Goal: Task Accomplishment & Management: Use online tool/utility

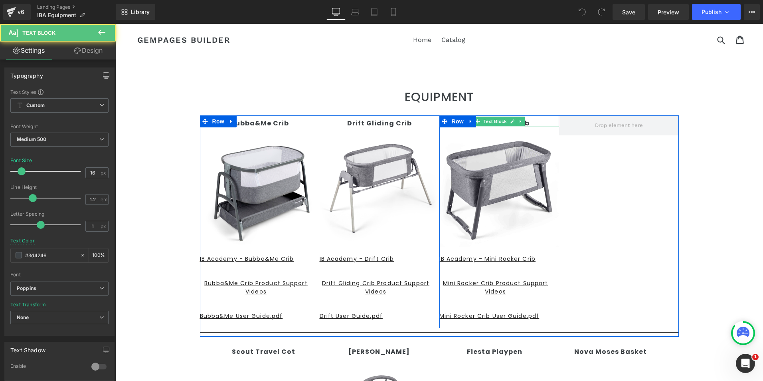
click at [533, 121] on p "Mini Rocker Crib" at bounding box center [500, 123] width 120 height 8
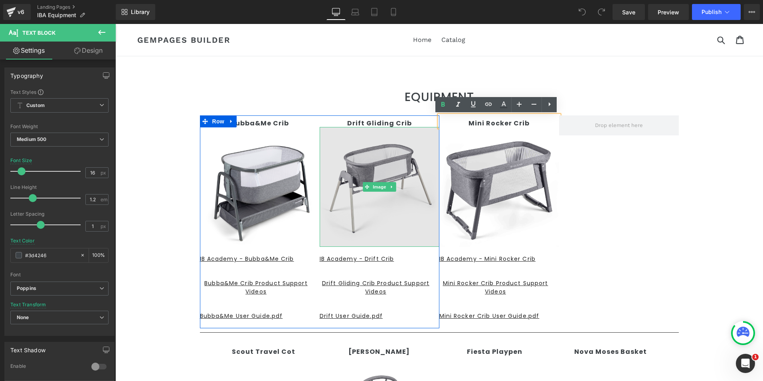
click at [388, 133] on img at bounding box center [380, 187] width 120 height 120
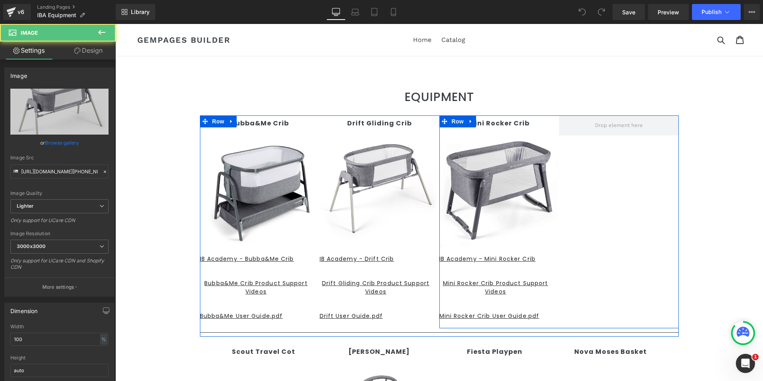
click at [466, 125] on link at bounding box center [471, 121] width 10 height 12
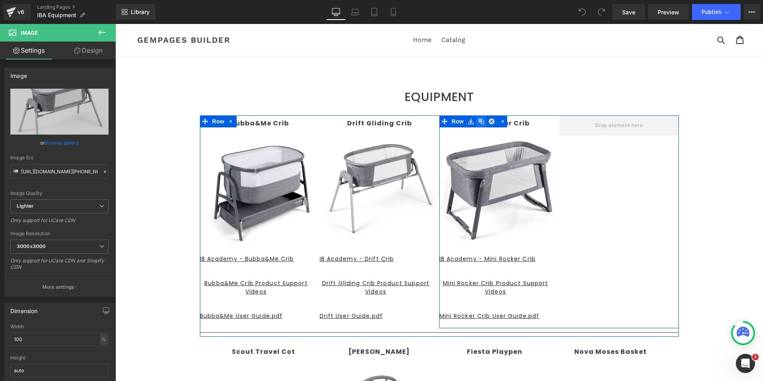
click at [479, 123] on icon at bounding box center [482, 122] width 6 height 6
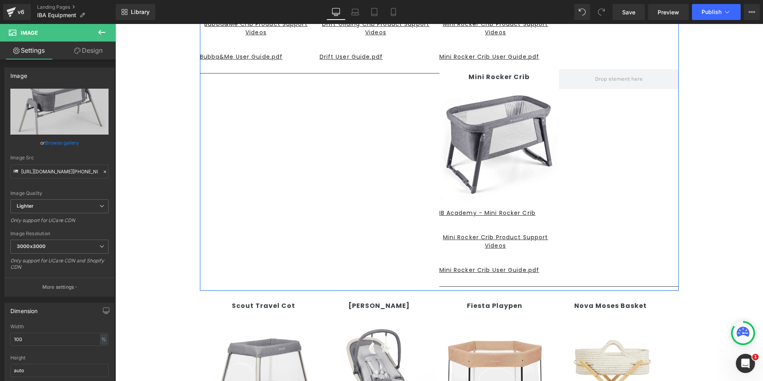
scroll to position [272, 0]
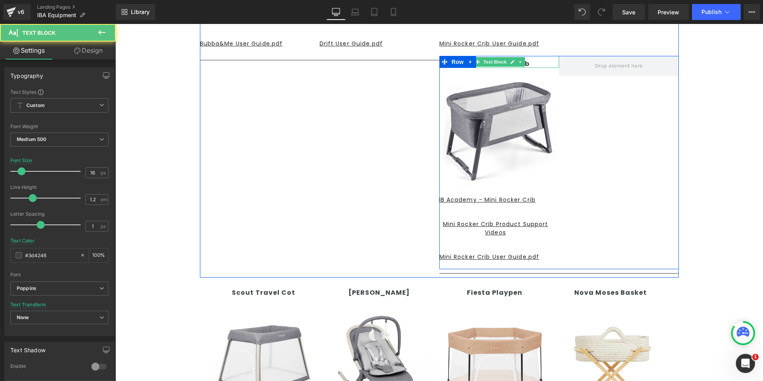
click at [524, 63] on strong "Mini Rocker Crib" at bounding box center [499, 63] width 61 height 9
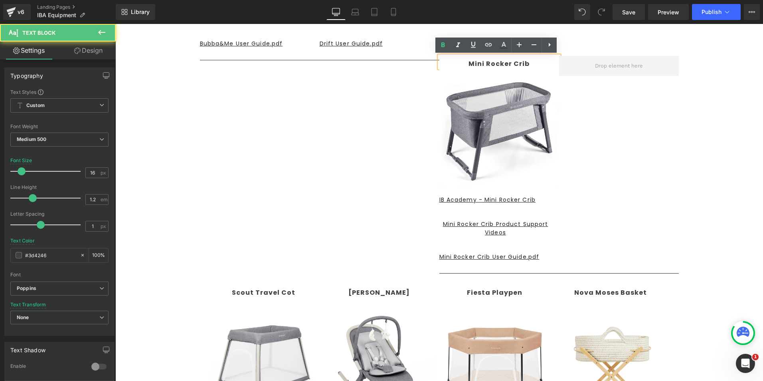
click at [527, 63] on p "Mini Rocker Crib" at bounding box center [500, 64] width 120 height 8
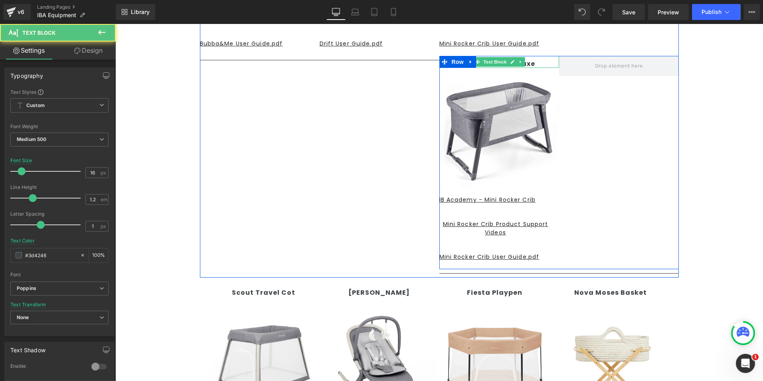
click at [534, 59] on div "Bubba and Me Luxe" at bounding box center [500, 62] width 120 height 12
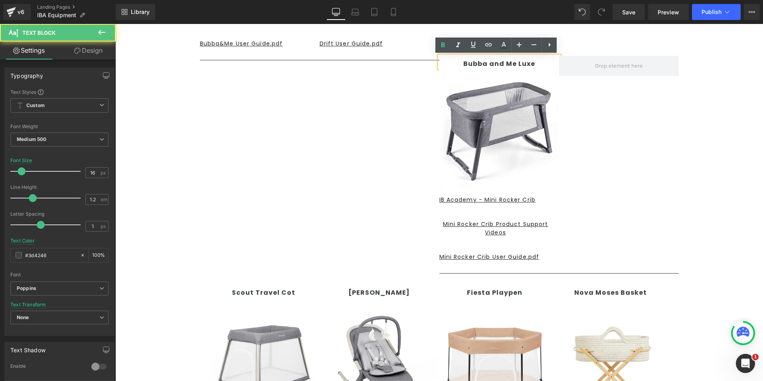
click at [499, 62] on b "Bubba and Me Luxe" at bounding box center [499, 63] width 72 height 9
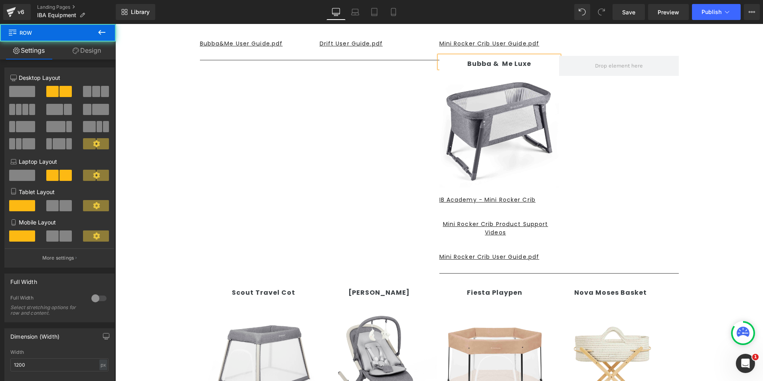
click at [342, 161] on div "Bubba&Me Crib Text Block Image IB Academy - Bubba&Me Crib Button Bubba&Me Crib …" at bounding box center [439, 60] width 479 height 434
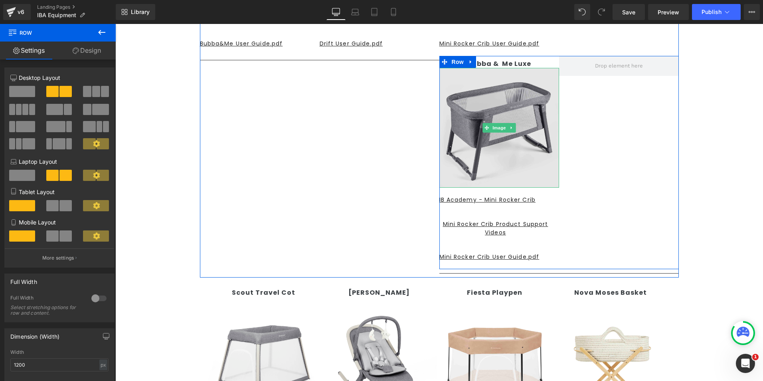
click at [493, 113] on img at bounding box center [500, 128] width 120 height 120
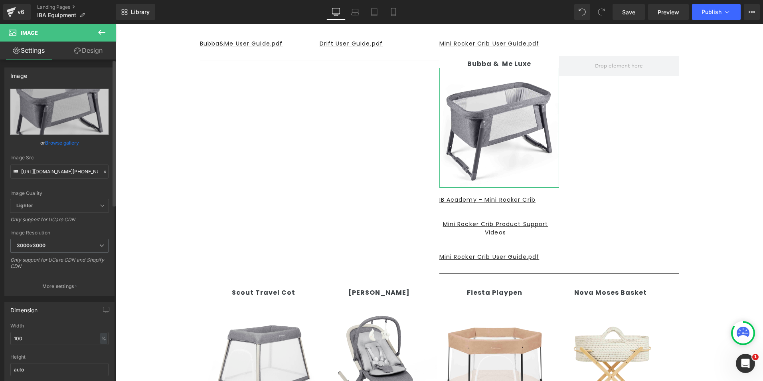
click at [71, 144] on link "Browse gallery" at bounding box center [62, 143] width 34 height 14
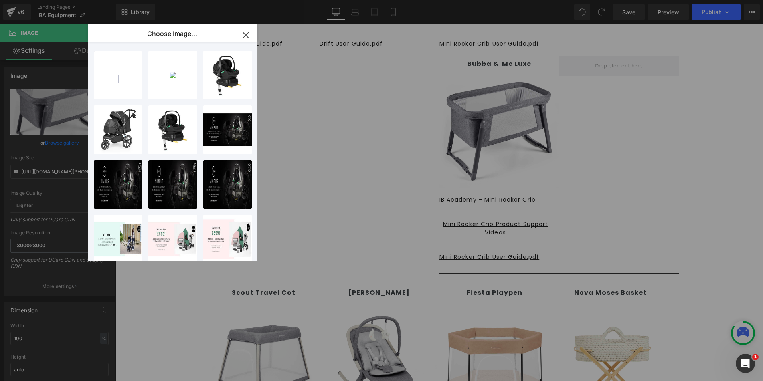
type input "C:\fakepath\15-007-100-001_01.jpg"
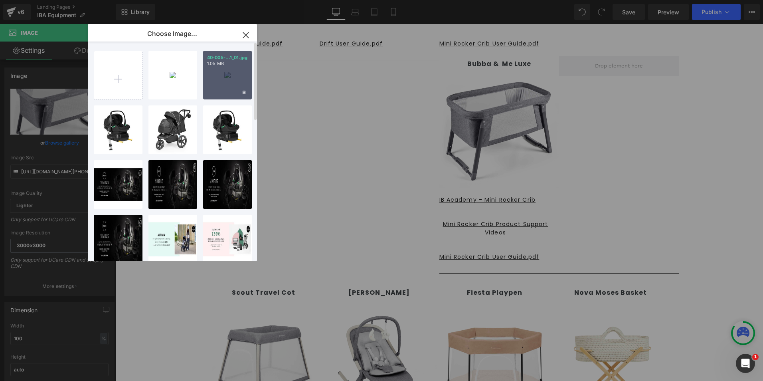
click at [222, 68] on div "40-005-...1_01.jpg 1.05 MB" at bounding box center [227, 75] width 49 height 49
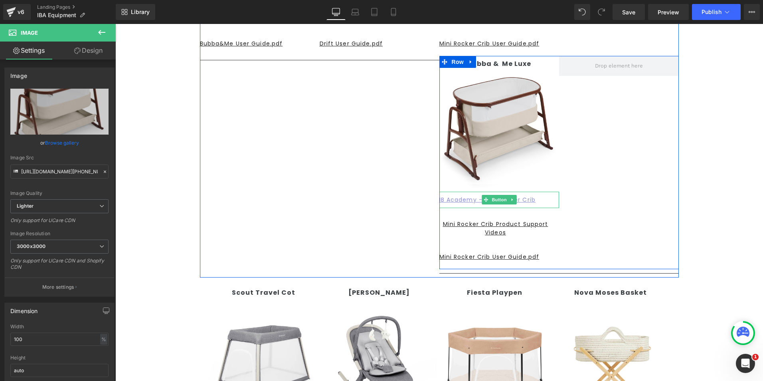
click at [455, 198] on u "IB Academy - Mini Rocker Crib" at bounding box center [488, 200] width 96 height 8
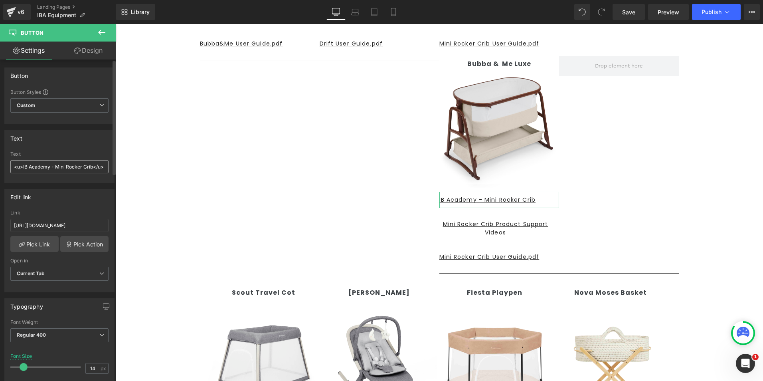
drag, startPoint x: 55, startPoint y: 164, endPoint x: 92, endPoint y: 166, distance: 37.2
click at [92, 166] on input "<u>IB Academy - Mini Rocker Crib</u>" at bounding box center [59, 166] width 98 height 13
click at [67, 132] on div "Text" at bounding box center [59, 138] width 109 height 15
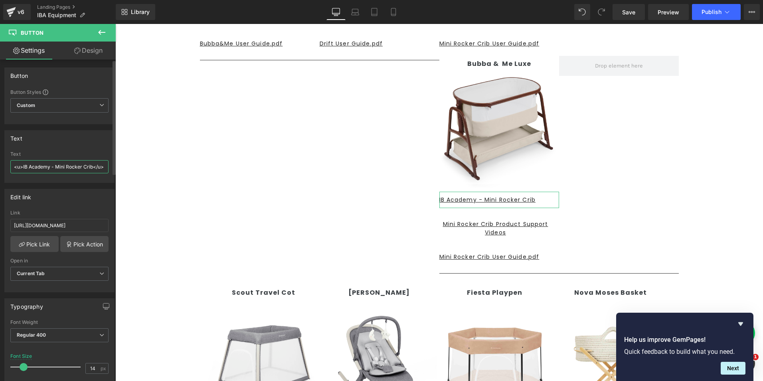
click at [60, 164] on input "<u>IB Academy - Mini Rocker Crib</u>" at bounding box center [59, 166] width 98 height 13
drag, startPoint x: 92, startPoint y: 166, endPoint x: 55, endPoint y: 166, distance: 37.1
click at [55, 166] on input "<u>IB Academy - Mini Rocker Crib</u>" at bounding box center [59, 166] width 98 height 13
type input "<u>IB Academy - Bubba & Me Luxe</u>"
click at [62, 170] on input "<u>IB Academy - Bubba & Me Luxe</u>" at bounding box center [59, 166] width 98 height 13
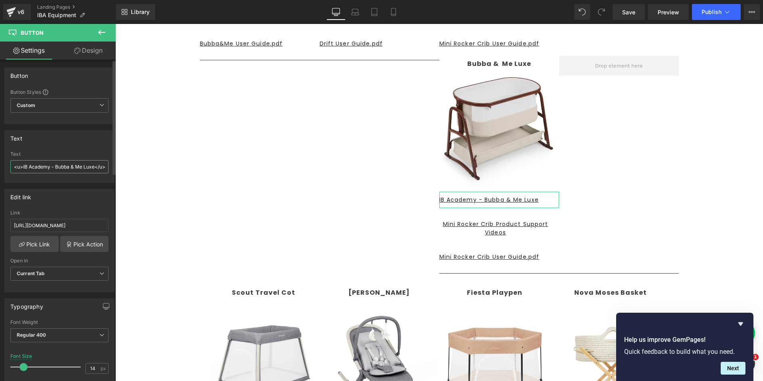
click at [67, 166] on input "<u>IB Academy - Bubba & Me Luxe</u>" at bounding box center [59, 166] width 98 height 13
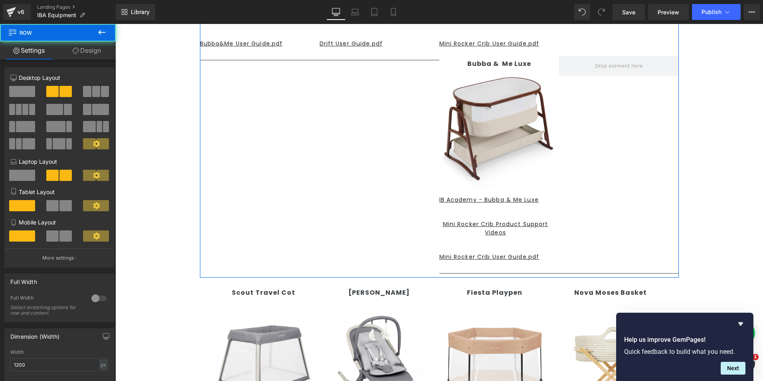
click at [223, 194] on div "Bubba&Me Crib Text Block Image IB Academy - Bubba&Me Crib Button Bubba&Me Crib …" at bounding box center [439, 60] width 479 height 434
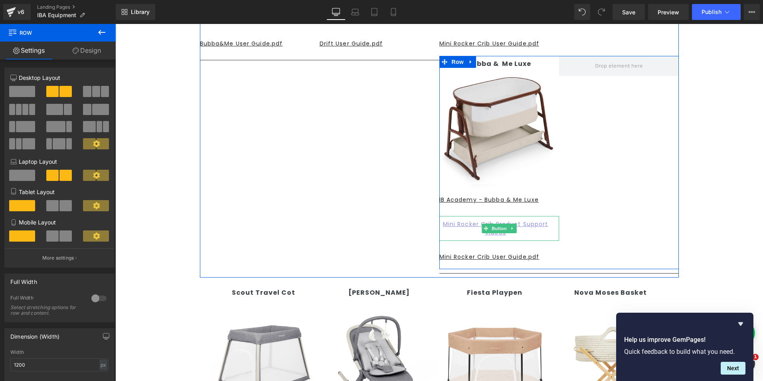
click at [469, 224] on u "Mini Rocker Crib Product Support Videos" at bounding box center [495, 228] width 105 height 16
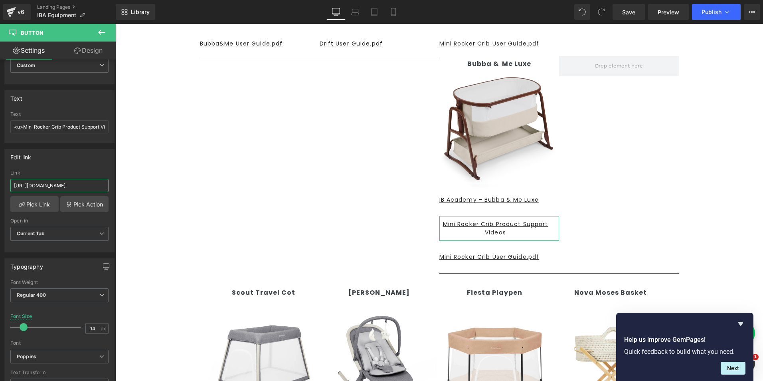
scroll to position [0, 100]
drag, startPoint x: 127, startPoint y: 210, endPoint x: 230, endPoint y: 181, distance: 106.4
type input "https://www.youtube.com/watch?v=ex2-xSUBfkw"
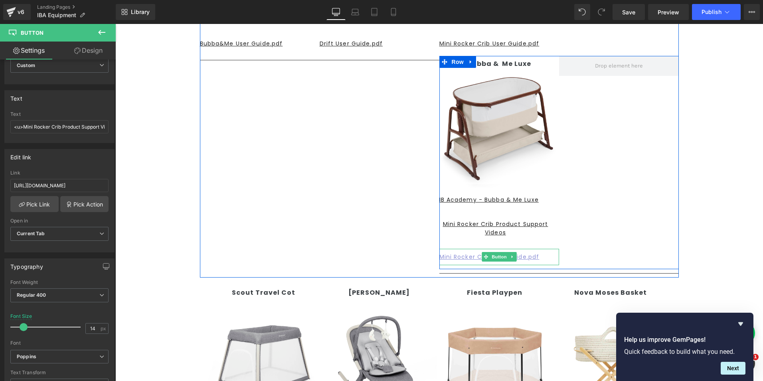
click at [462, 257] on u "Mini Rocker Crib User Guide.pdf" at bounding box center [490, 257] width 100 height 8
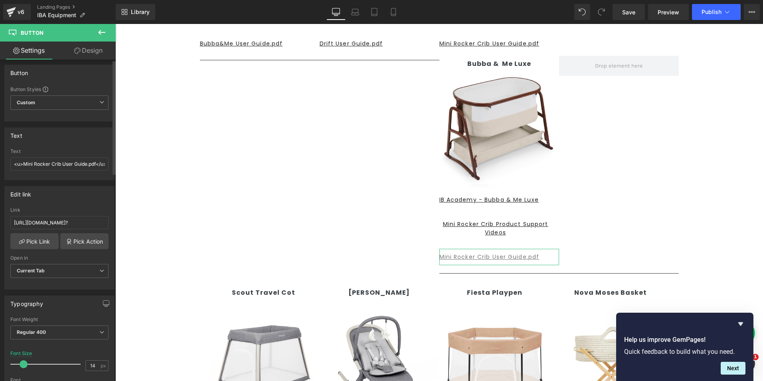
scroll to position [0, 0]
click at [87, 165] on input "<u>Mini Rocker Crib User Guide.pdf</u>" at bounding box center [59, 166] width 98 height 13
type input "<u>Bubba & Me Luxe .pdf</u>"
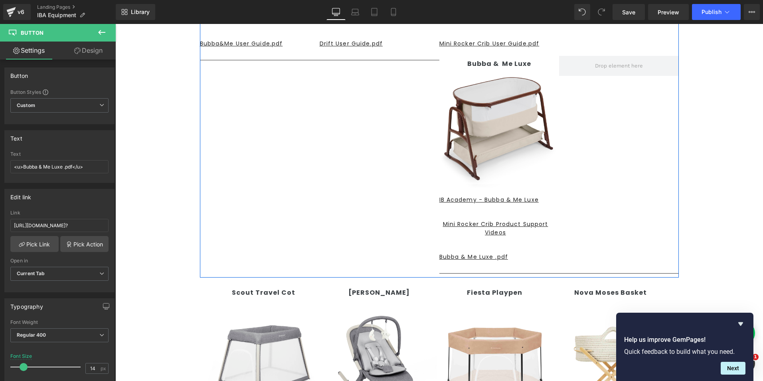
click at [405, 216] on div "Bubba&Me Crib Text Block Image IB Academy - Bubba&Me Crib Button Bubba&Me Crib …" at bounding box center [439, 60] width 479 height 434
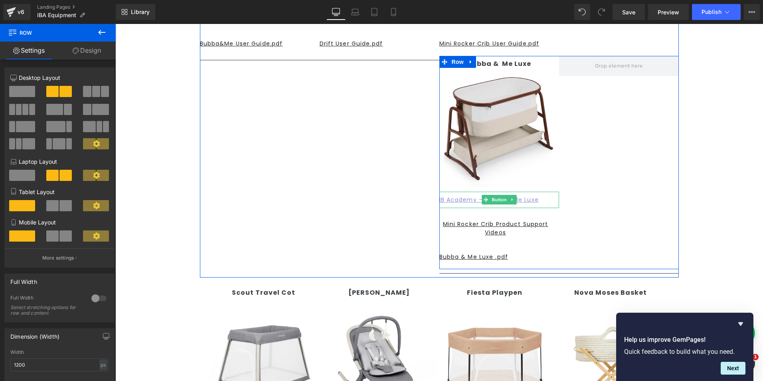
click at [516, 200] on u "IB Academy - Bubba & Me Luxe" at bounding box center [489, 200] width 99 height 8
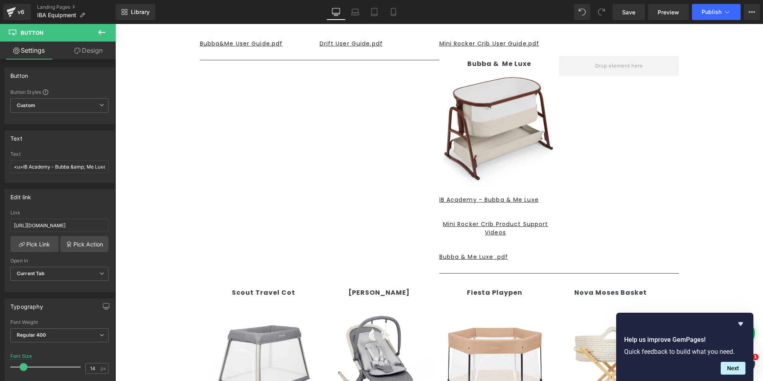
scroll to position [0, 145]
drag, startPoint x: 129, startPoint y: 246, endPoint x: 297, endPoint y: 236, distance: 168.3
click at [25, 222] on input "text" at bounding box center [59, 225] width 98 height 13
paste input "https://app.artworkflowhq.com/file-viewer/283776"
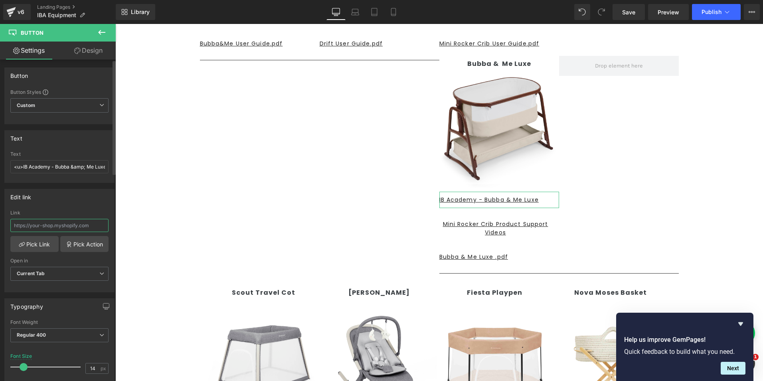
type input "https://app.artworkflowhq.com/file-viewer/283776"
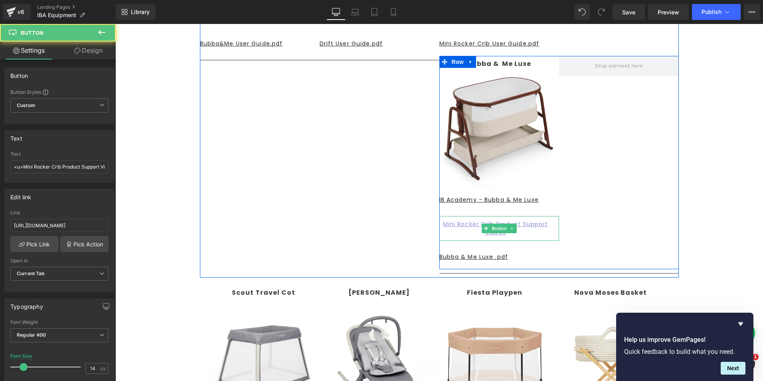
click at [467, 222] on u "Mini Rocker Crib Product Support Videos" at bounding box center [495, 228] width 105 height 16
click at [444, 255] on u "Bubba & Me Luxe .pdf" at bounding box center [474, 257] width 69 height 8
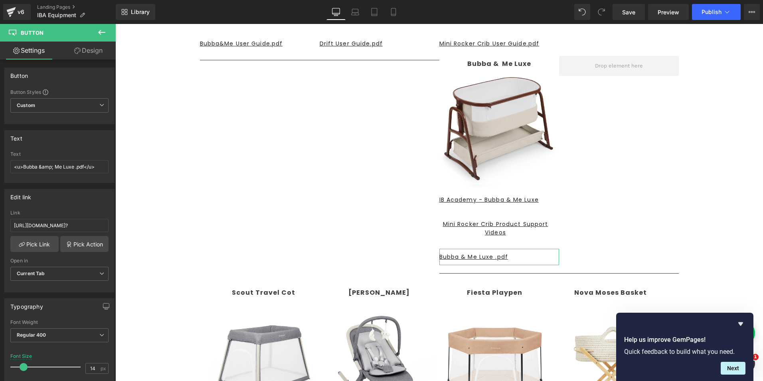
scroll to position [0, 133]
drag, startPoint x: 129, startPoint y: 250, endPoint x: 233, endPoint y: 230, distance: 106.2
click at [32, 227] on input "text" at bounding box center [59, 225] width 98 height 13
paste input "https://app.artworkflowhq.com/dam/assets/folders/91560"
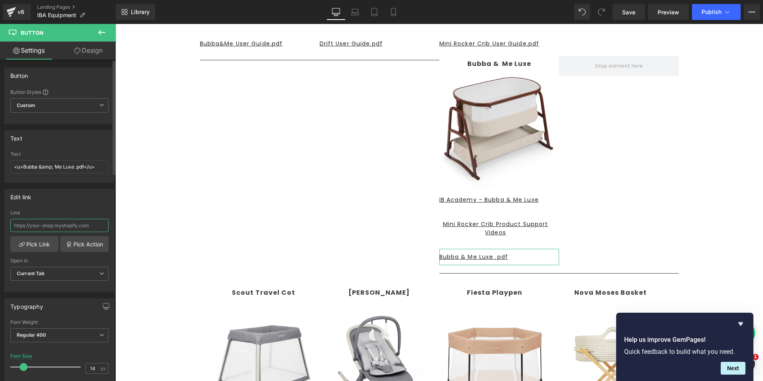
type input "https://app.artworkflowhq.com/dam/assets/folders/91560"
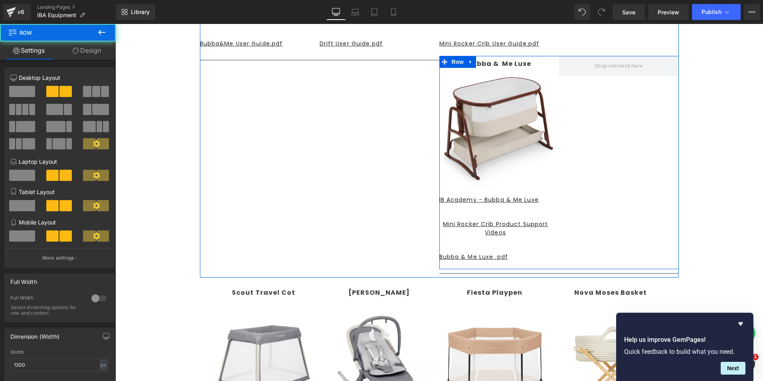
click at [627, 173] on div "Bubba & Me Luxe Text Block Image IB Academy - Bubba & Me Luxe Button Mini Rocke…" at bounding box center [560, 162] width 240 height 213
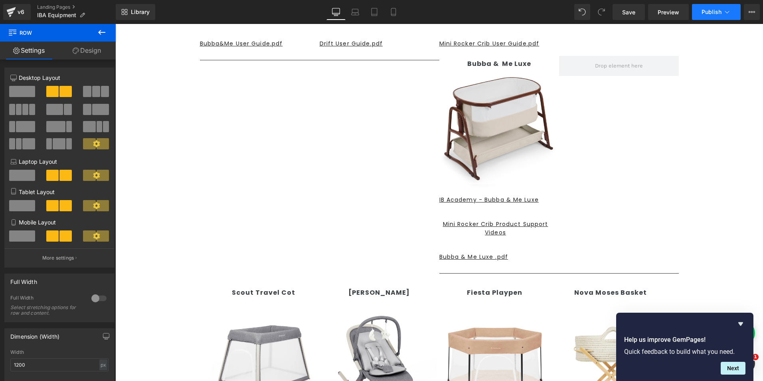
click at [710, 10] on span "Publish" at bounding box center [712, 12] width 20 height 6
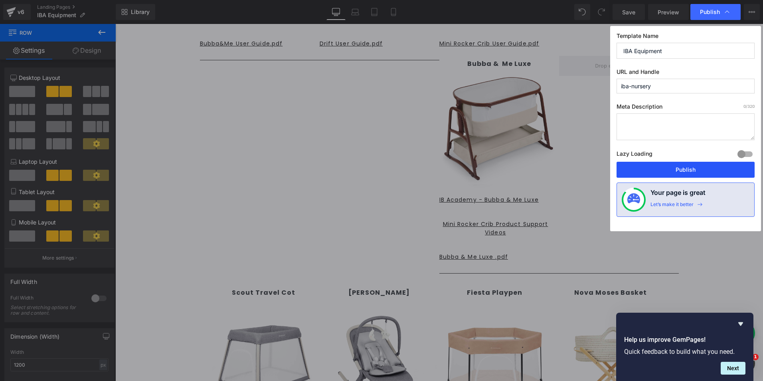
click at [655, 170] on button "Publish" at bounding box center [686, 170] width 138 height 16
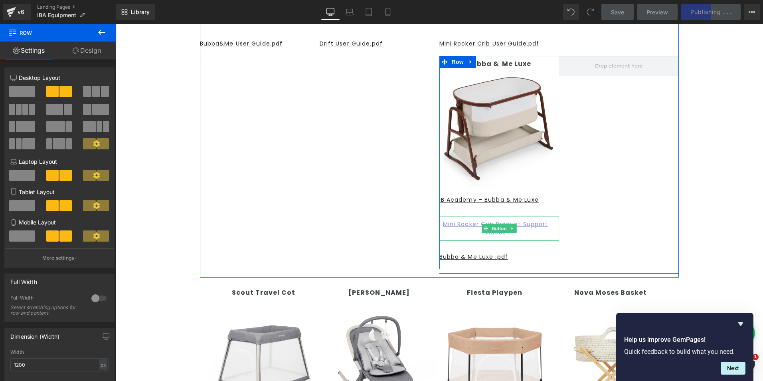
click at [479, 223] on u "Mini Rocker Crib Product Support Videos" at bounding box center [495, 228] width 105 height 16
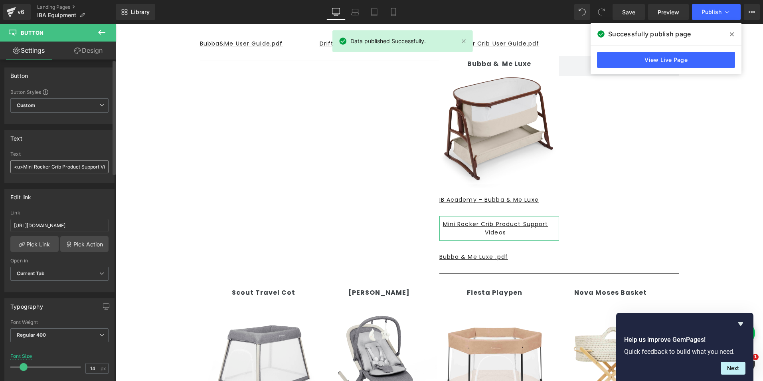
click at [60, 166] on input "<u>Mini Rocker Crib Product Support Videos</u>" at bounding box center [59, 166] width 98 height 13
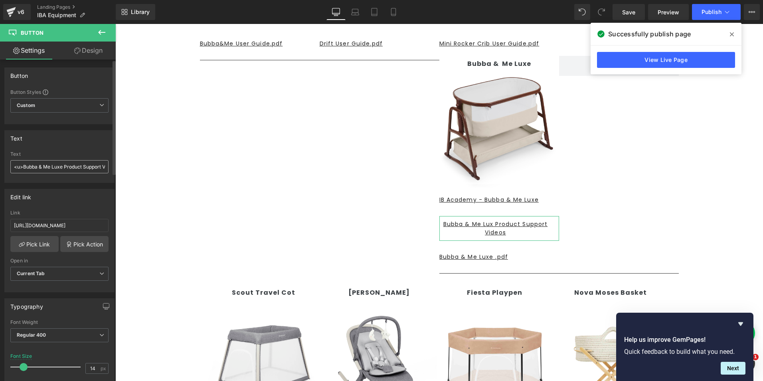
type input "<u>Bubba & Me Luxe Product Support Videos</u>"
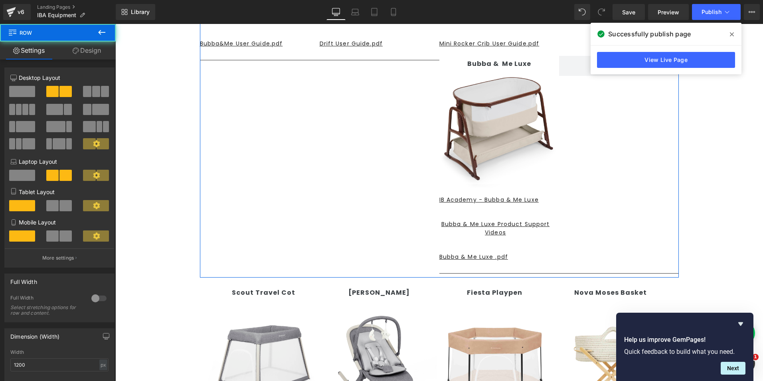
click at [367, 219] on div "Bubba&Me Crib Text Block Image IB Academy - Bubba&Me Crib Button Bubba&Me Crib …" at bounding box center [439, 60] width 479 height 434
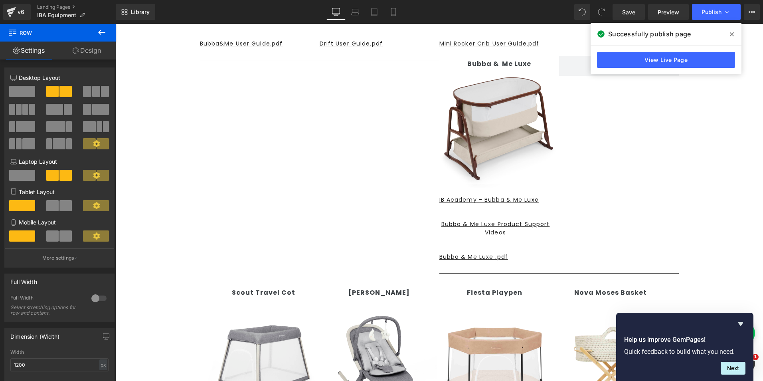
click at [731, 34] on icon at bounding box center [732, 34] width 4 height 6
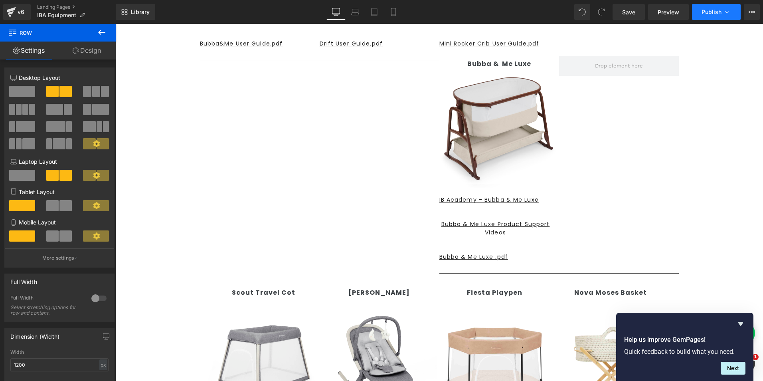
click at [709, 11] on span "Publish" at bounding box center [712, 12] width 20 height 6
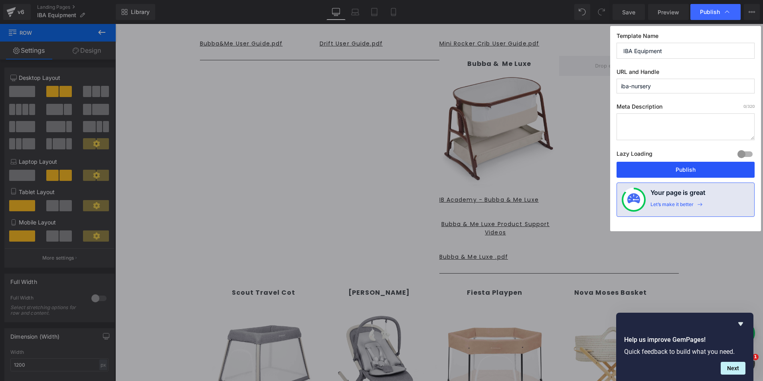
click at [670, 170] on button "Publish" at bounding box center [686, 170] width 138 height 16
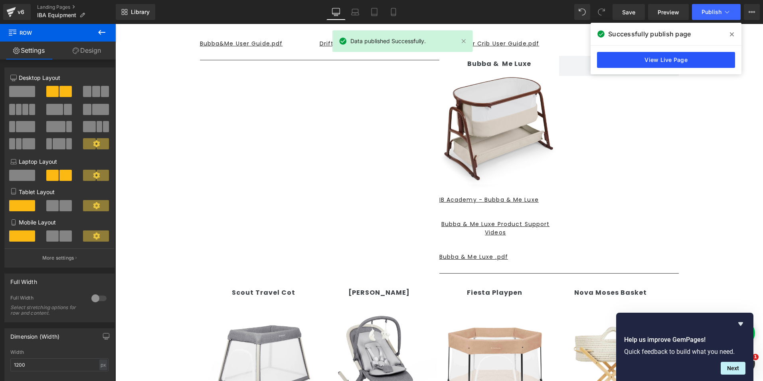
click at [651, 58] on link "View Live Page" at bounding box center [666, 60] width 138 height 16
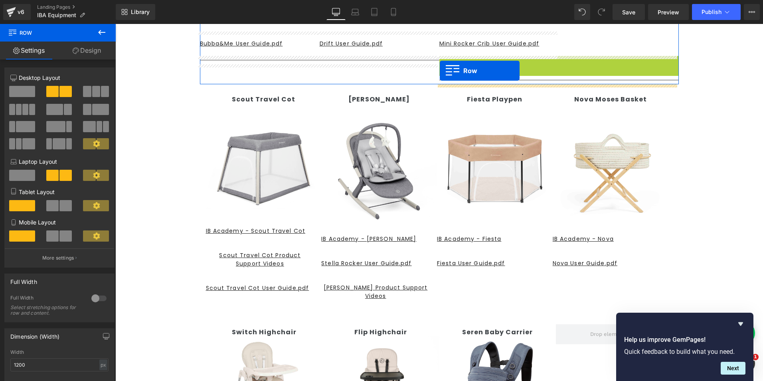
drag, startPoint x: 442, startPoint y: 60, endPoint x: 440, endPoint y: 71, distance: 10.6
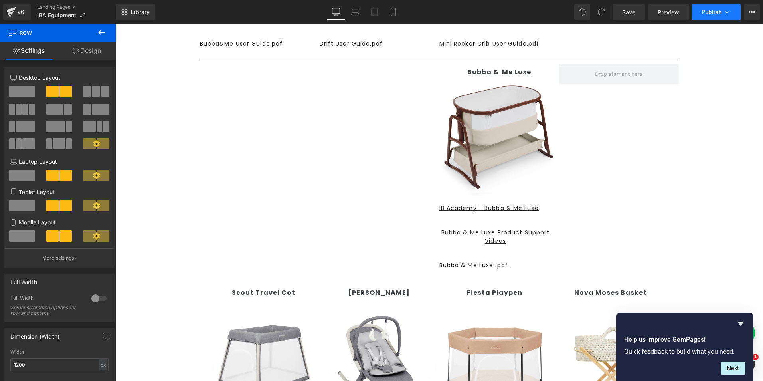
click at [702, 10] on span "Publish" at bounding box center [712, 12] width 20 height 6
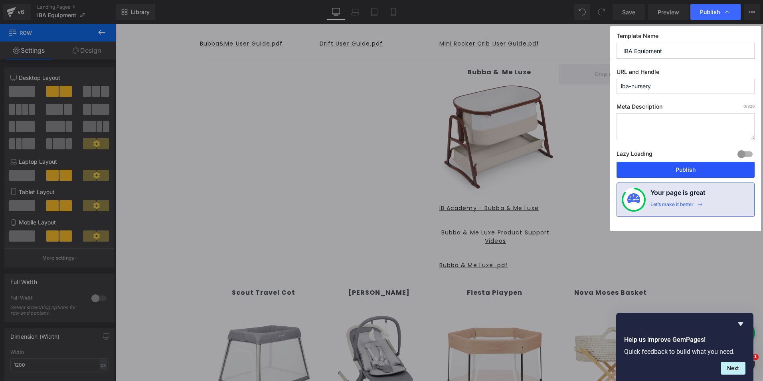
click at [669, 173] on button "Publish" at bounding box center [686, 170] width 138 height 16
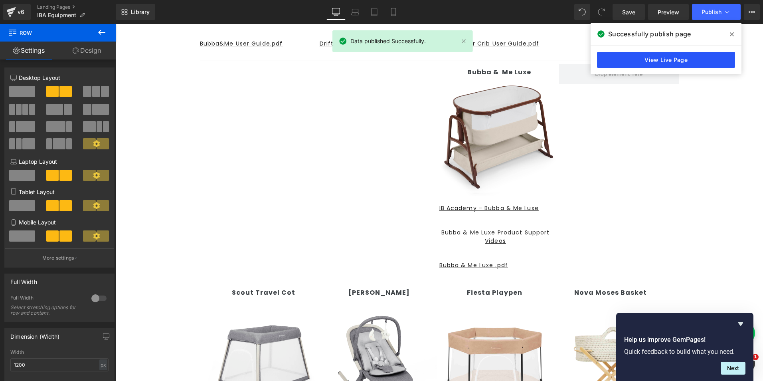
click at [640, 61] on link "View Live Page" at bounding box center [666, 60] width 138 height 16
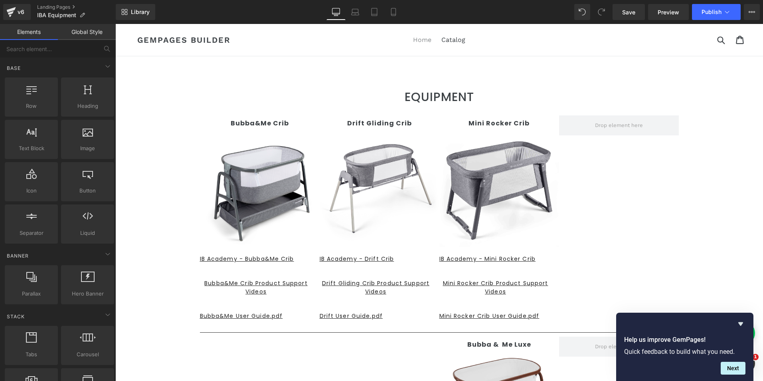
click at [422, 40] on link "Home" at bounding box center [422, 40] width 26 height 12
click at [133, 10] on span "Library" at bounding box center [140, 11] width 19 height 7
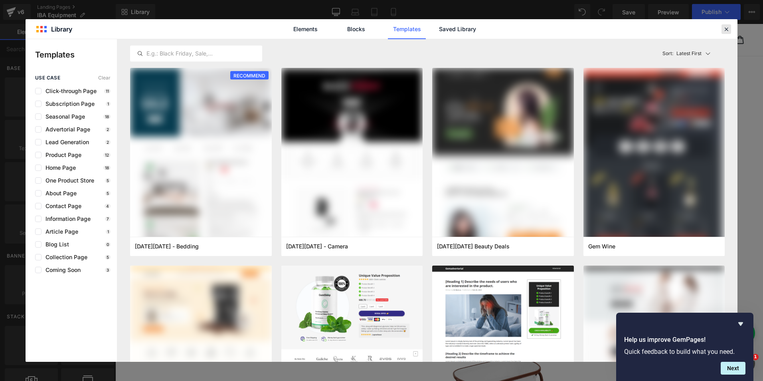
click at [726, 31] on icon at bounding box center [726, 29] width 7 height 7
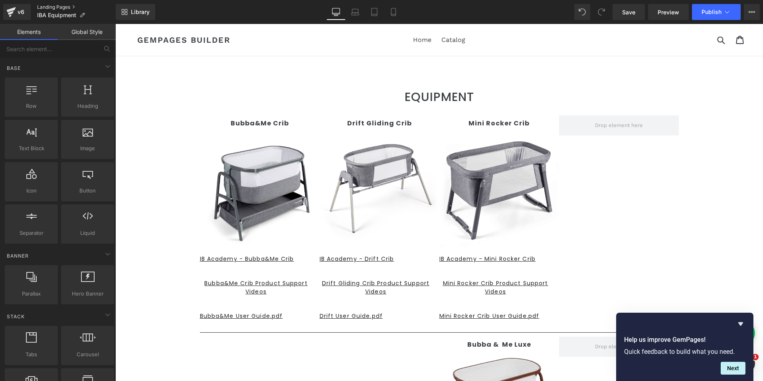
click at [46, 8] on link "Landing Pages" at bounding box center [76, 7] width 79 height 6
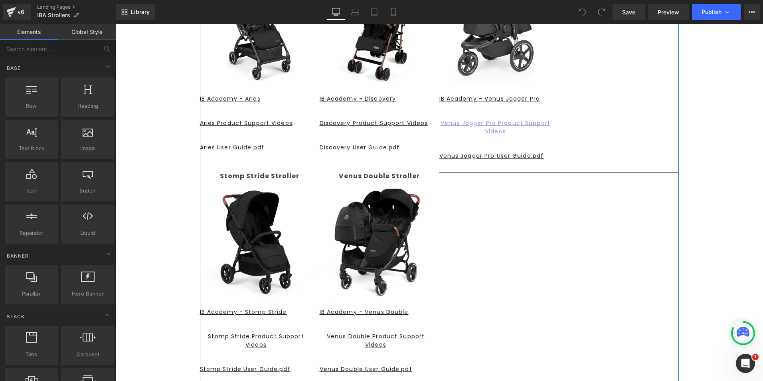
scroll to position [160, 0]
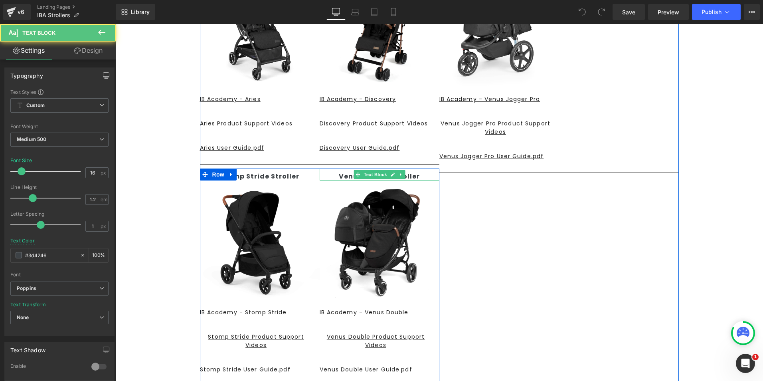
click at [426, 177] on p "Venus Double Stroller" at bounding box center [380, 176] width 120 height 8
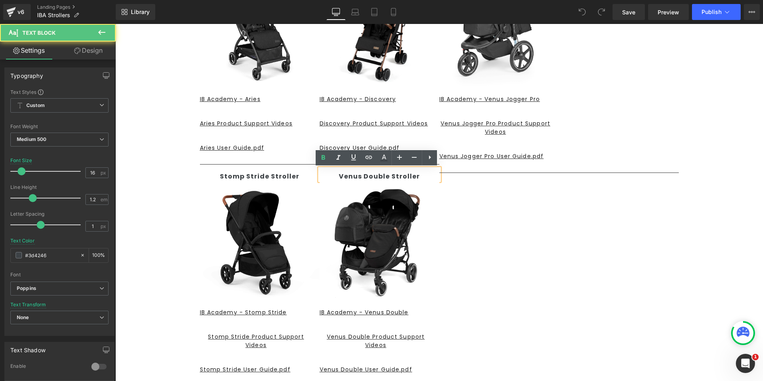
click at [331, 177] on p "Venus Double Stroller" at bounding box center [380, 176] width 120 height 8
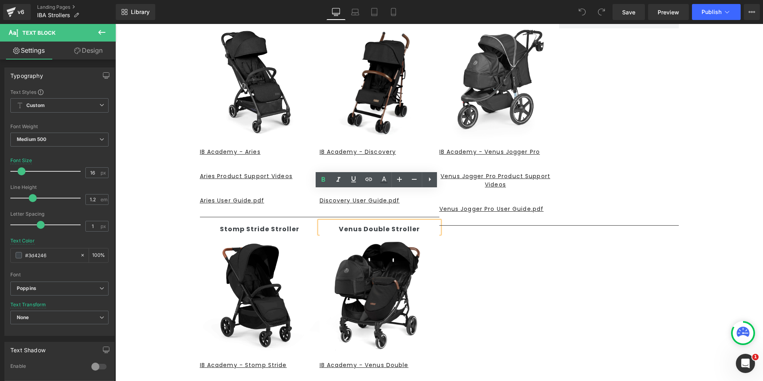
scroll to position [0, 0]
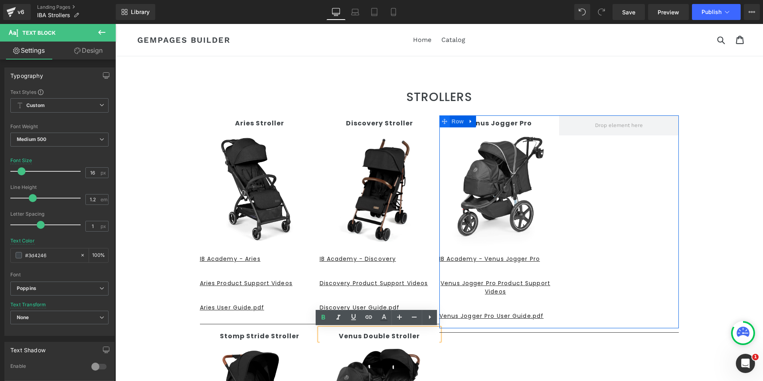
click at [442, 121] on icon at bounding box center [445, 122] width 6 height 6
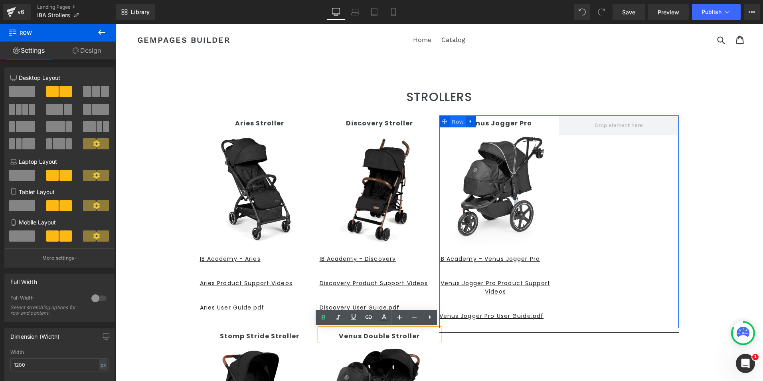
click at [452, 121] on span "Row" at bounding box center [458, 122] width 16 height 12
click at [468, 121] on icon at bounding box center [471, 122] width 6 height 6
click at [479, 119] on icon at bounding box center [482, 122] width 6 height 6
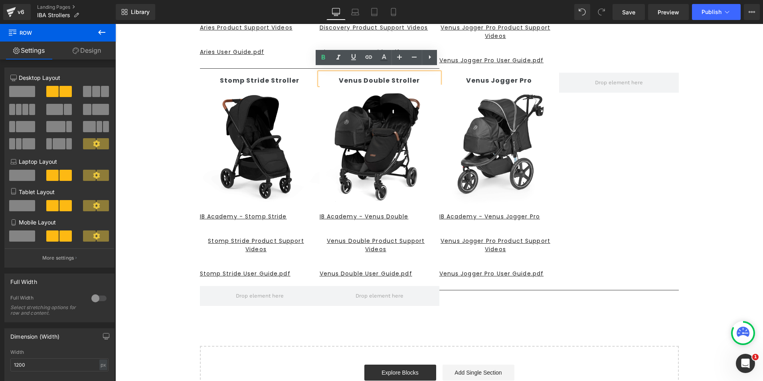
scroll to position [272, 0]
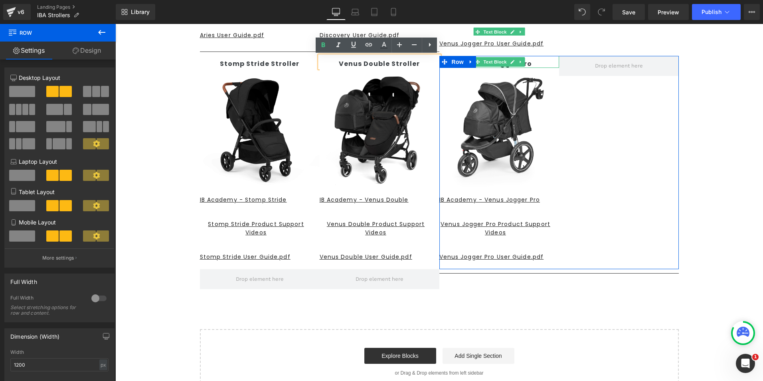
click at [511, 61] on link at bounding box center [512, 62] width 8 height 10
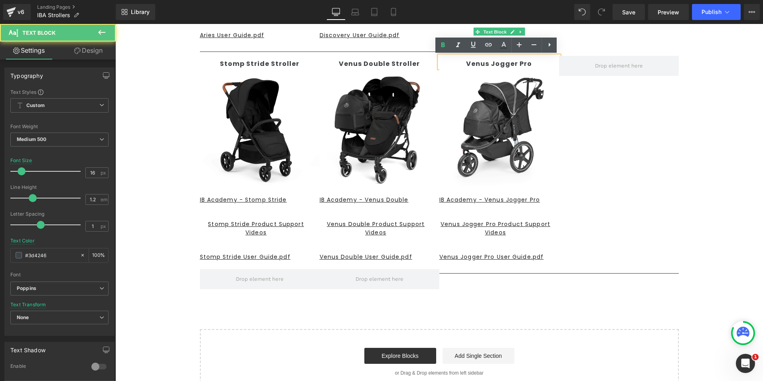
click at [529, 64] on p "Venus Jogger Pro" at bounding box center [500, 64] width 120 height 8
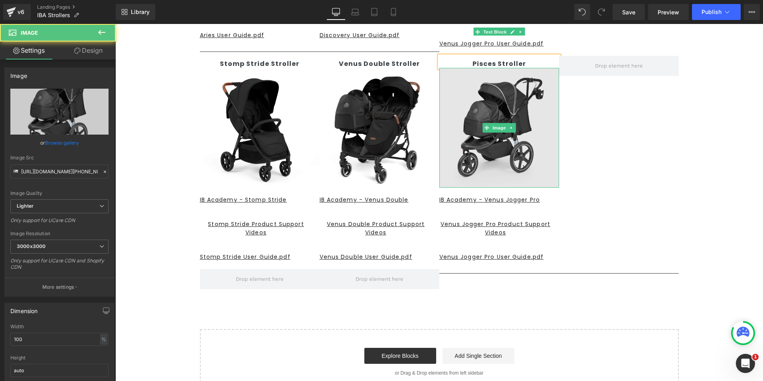
click at [481, 102] on img at bounding box center [500, 128] width 120 height 120
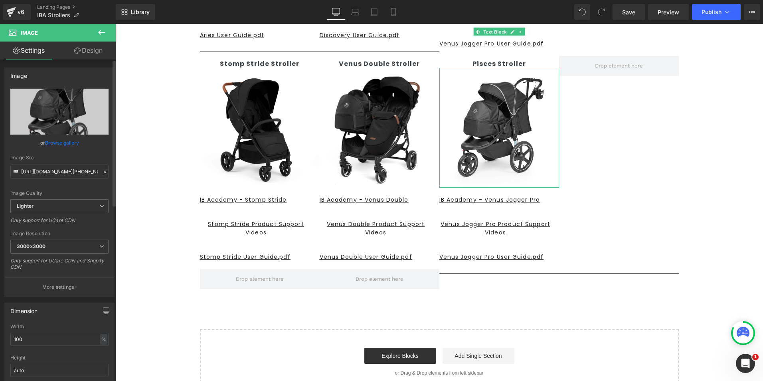
click at [61, 142] on link "Browse gallery" at bounding box center [62, 143] width 34 height 14
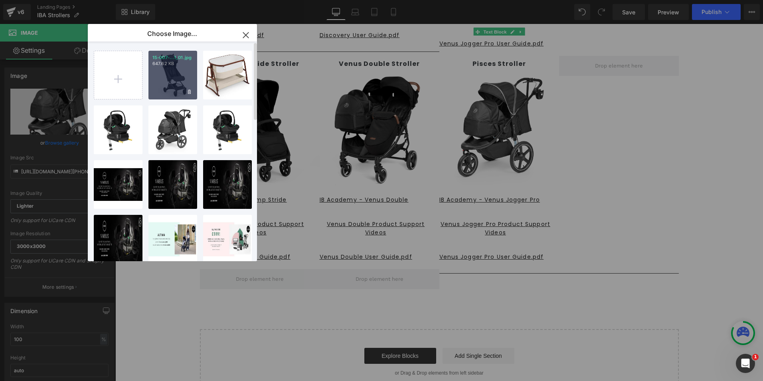
click at [170, 84] on div "15-007-...1_01.jpg 647.62 KB" at bounding box center [172, 75] width 49 height 49
type input "[URL][DOMAIN_NAME][PHONE_NUMBER]"
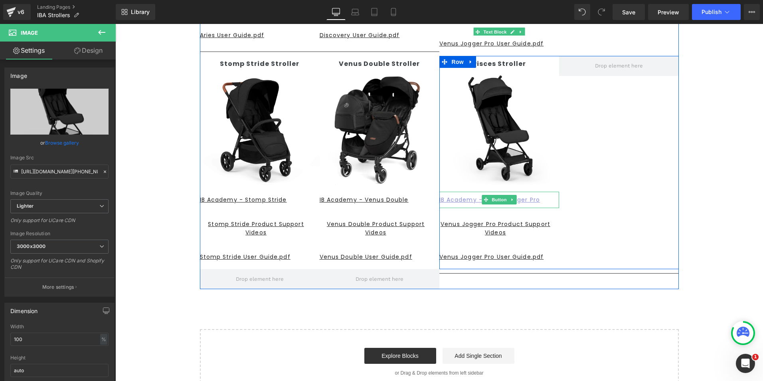
click at [467, 198] on u "IB Academy - Venus Jogger Pro" at bounding box center [490, 200] width 101 height 8
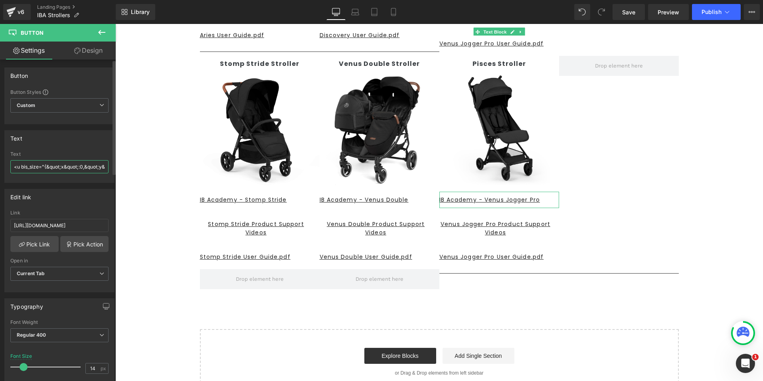
click at [33, 169] on input "<u bis_size="{&quot;x&quot;:0,&quot;y&quot;:0,&quot;w&quot;:0,&quot;h&quot;:0,&…" at bounding box center [59, 166] width 98 height 13
type input "<u bis_size="{&quot;x&quot;:0,&quot;y&quot;:0,&quot;w&quot;:0,&quot;h&quot;:0,&…"
click at [37, 220] on input "[URL][DOMAIN_NAME]" at bounding box center [59, 225] width 98 height 13
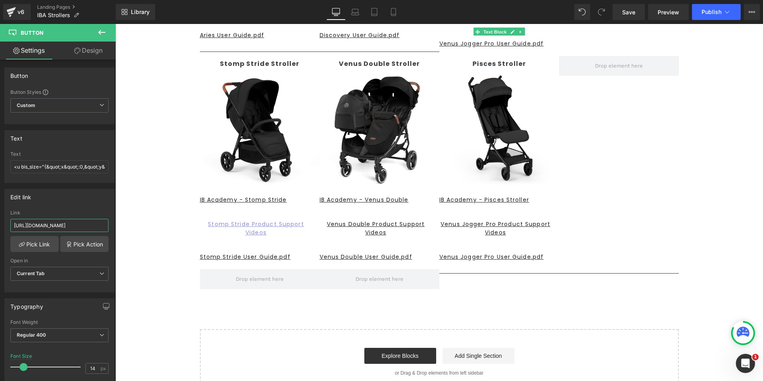
scroll to position [0, 188]
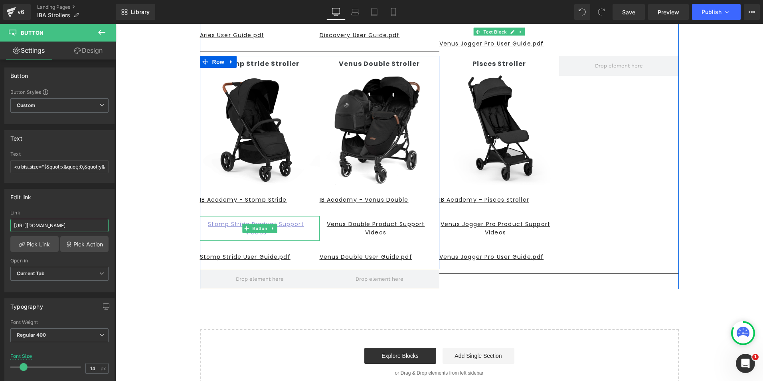
drag, startPoint x: 126, startPoint y: 249, endPoint x: 284, endPoint y: 229, distance: 159.0
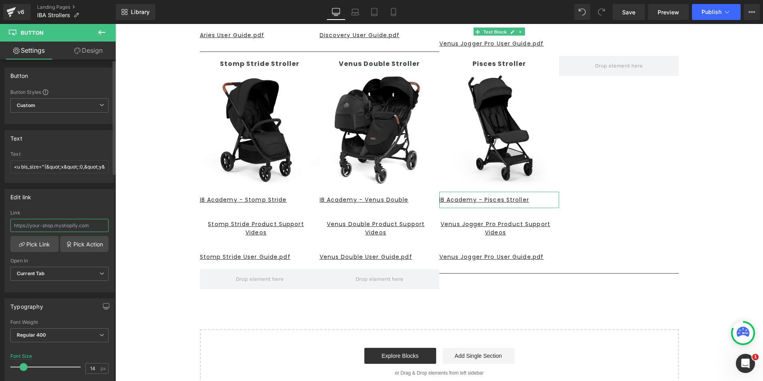
paste input "[URL][DOMAIN_NAME]"
type input "[URL][DOMAIN_NAME]"
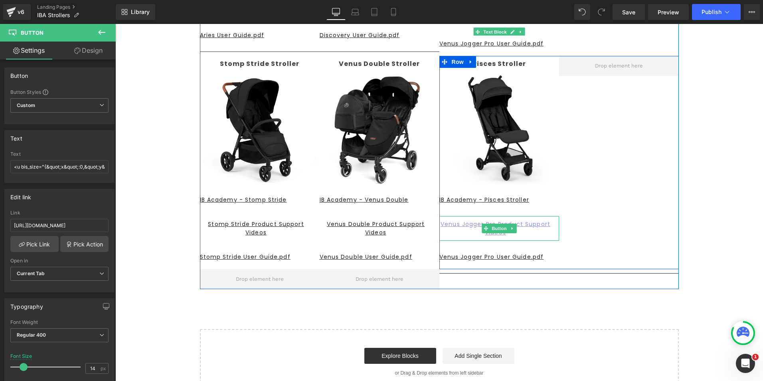
click at [453, 223] on u "Venus Jogger Pro Product Support Videos" at bounding box center [496, 228] width 110 height 16
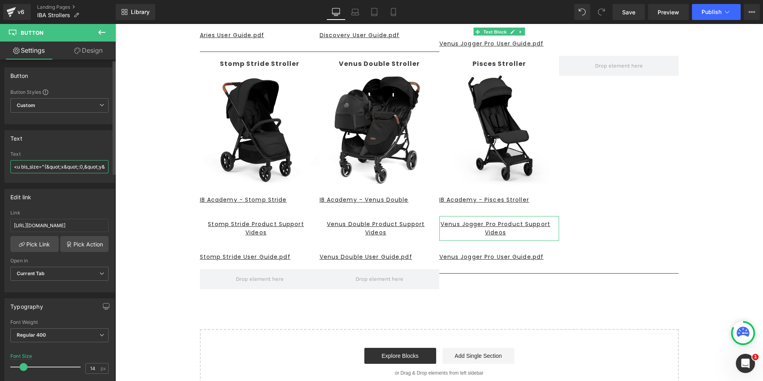
click at [38, 166] on input "<u bis_size="{&quot;x&quot;:0,&quot;y&quot;:0,&quot;w&quot;:0,&quot;h&quot;:0,&…" at bounding box center [59, 166] width 98 height 13
type input "<u bis_size="{&quot;x&quot;:0,&quot;y&quot;:0,&quot;w&quot;:0,&quot;h&quot;:0,&…"
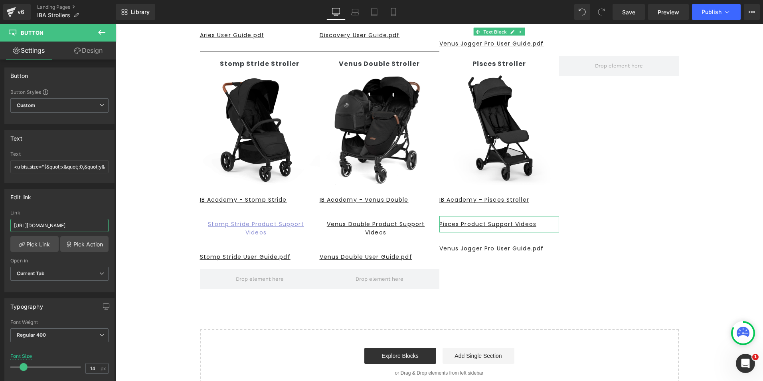
scroll to position [0, 68]
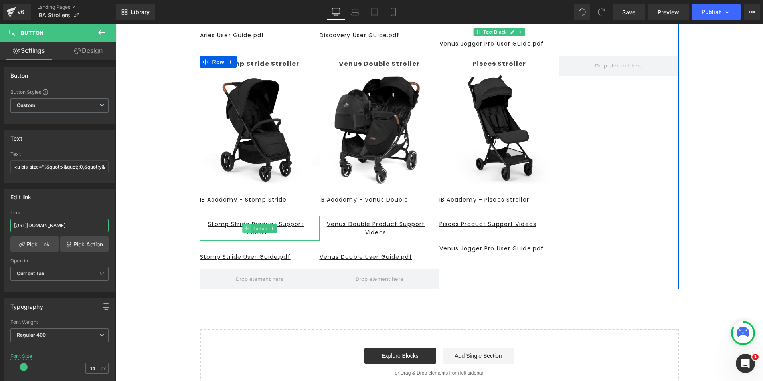
drag, startPoint x: 128, startPoint y: 249, endPoint x: 244, endPoint y: 230, distance: 117.3
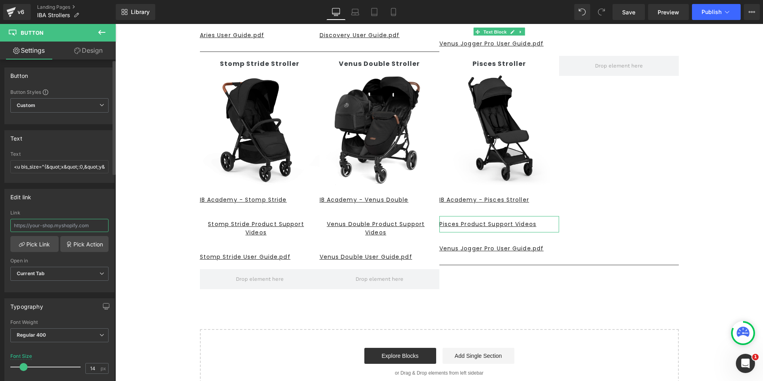
click at [22, 226] on input "text" at bounding box center [59, 225] width 98 height 13
paste input "[URL][DOMAIN_NAME]"
type input "[URL][DOMAIN_NAME]"
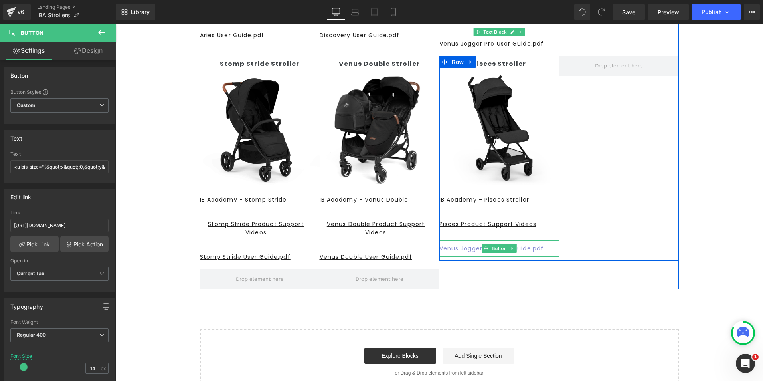
click at [526, 246] on u "Venus Jogger Pro User Guide.pdf" at bounding box center [492, 248] width 105 height 8
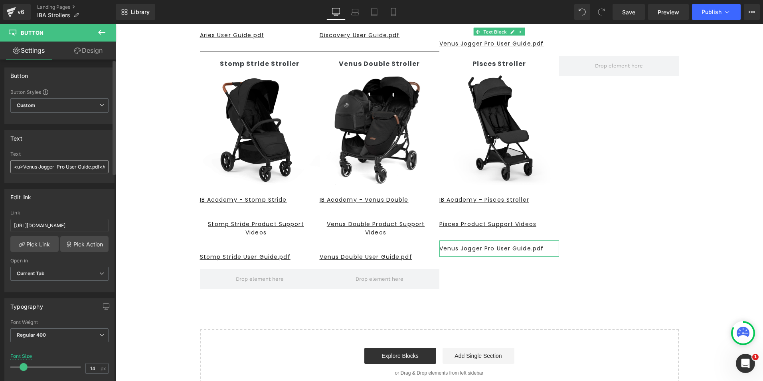
click at [66, 166] on input "<u>Venus Jogger Pro User Guide.pdf</u>" at bounding box center [59, 166] width 98 height 13
type input "<u>Pisces User Guide.pdf</u>"
click at [14, 226] on input "[URL][DOMAIN_NAME]" at bounding box center [59, 225] width 98 height 13
drag, startPoint x: 129, startPoint y: 249, endPoint x: 194, endPoint y: 225, distance: 69.3
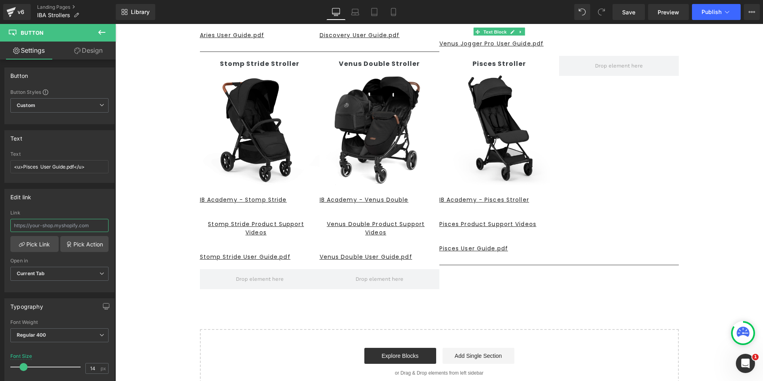
scroll to position [0, 0]
click at [36, 228] on input "text" at bounding box center [59, 225] width 98 height 13
paste input "[URL][DOMAIN_NAME]"
type input "[URL][DOMAIN_NAME]"
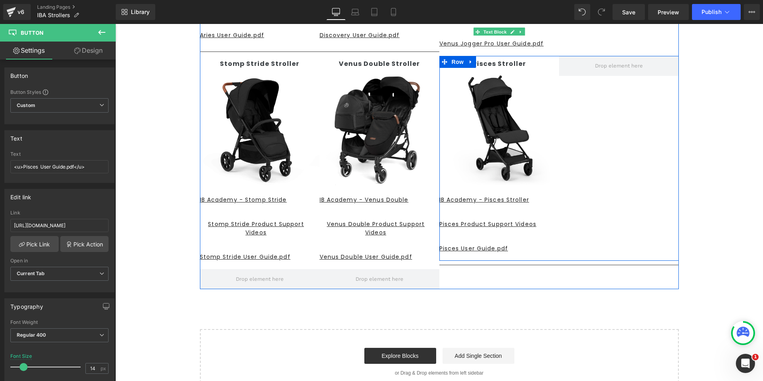
click at [579, 141] on div "Pisces Stroller Text Block Image IB Academy - Pisces Stroller Button Pisces Pro…" at bounding box center [560, 158] width 240 height 204
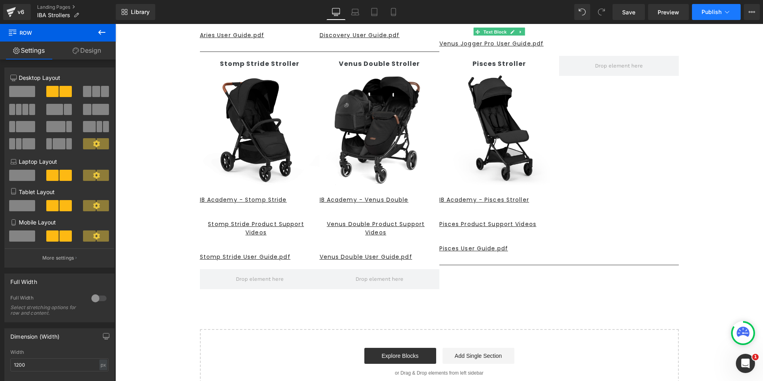
click at [707, 11] on span "Publish" at bounding box center [712, 12] width 20 height 6
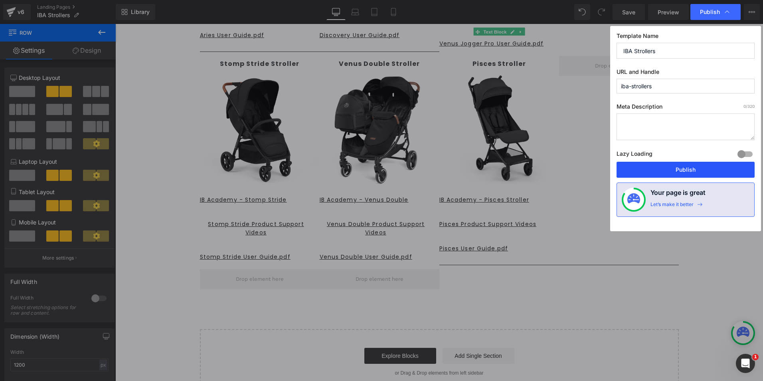
click at [689, 168] on button "Publish" at bounding box center [686, 170] width 138 height 16
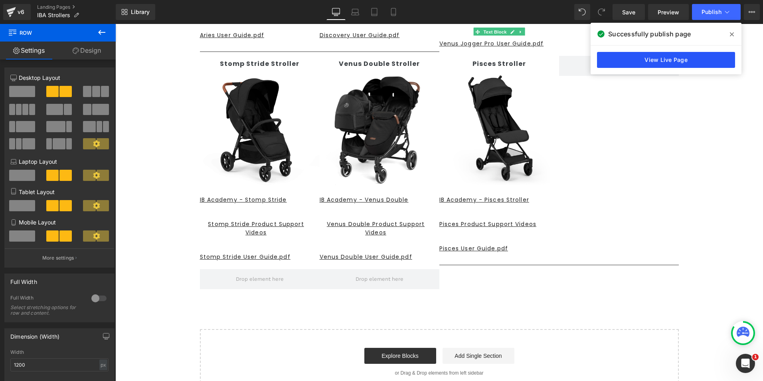
click at [664, 60] on link "View Live Page" at bounding box center [666, 60] width 138 height 16
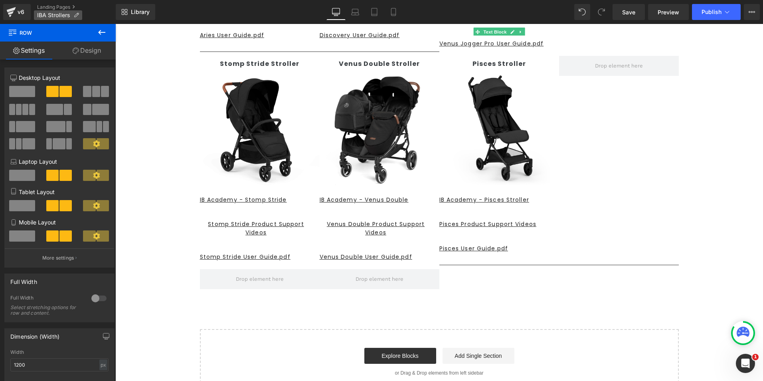
click at [59, 13] on span "IBA Strollers" at bounding box center [53, 15] width 33 height 6
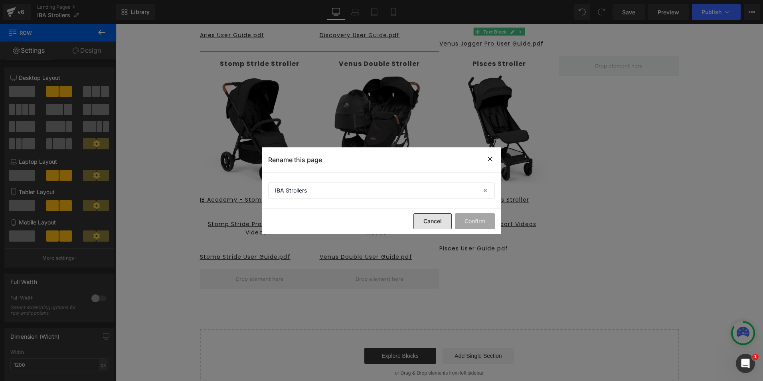
click at [440, 224] on button "Cancel" at bounding box center [433, 221] width 38 height 16
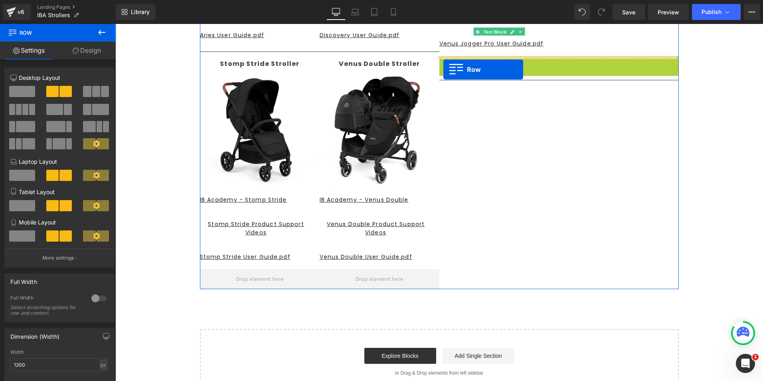
drag, startPoint x: 442, startPoint y: 62, endPoint x: 444, endPoint y: 69, distance: 7.3
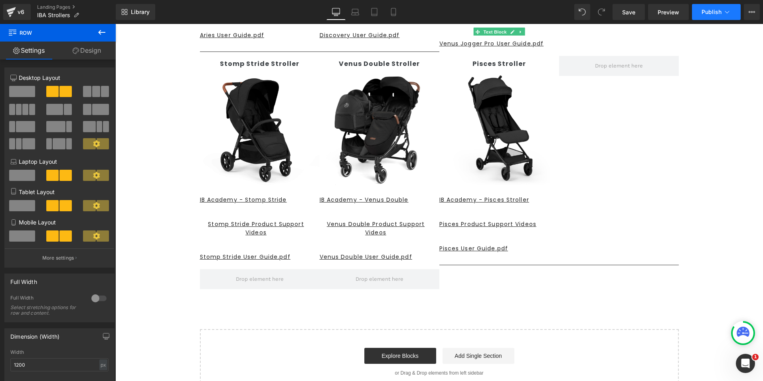
click at [711, 15] on button "Publish" at bounding box center [716, 12] width 49 height 16
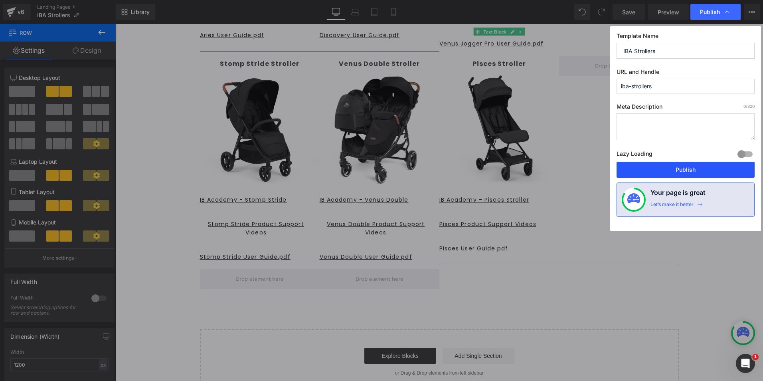
click at [681, 172] on button "Publish" at bounding box center [686, 170] width 138 height 16
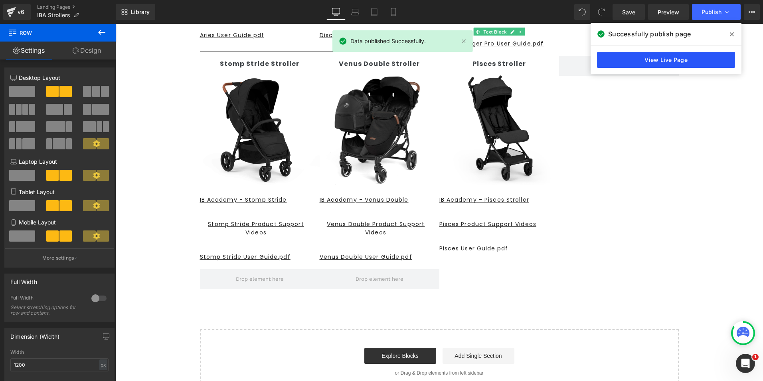
click at [658, 62] on link "View Live Page" at bounding box center [666, 60] width 138 height 16
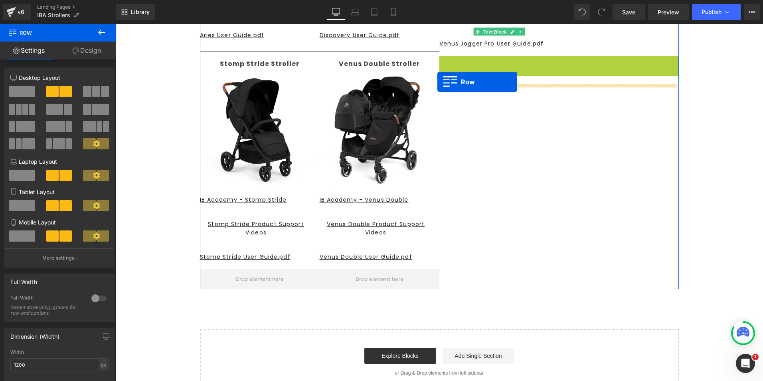
drag, startPoint x: 443, startPoint y: 63, endPoint x: 438, endPoint y: 82, distance: 19.6
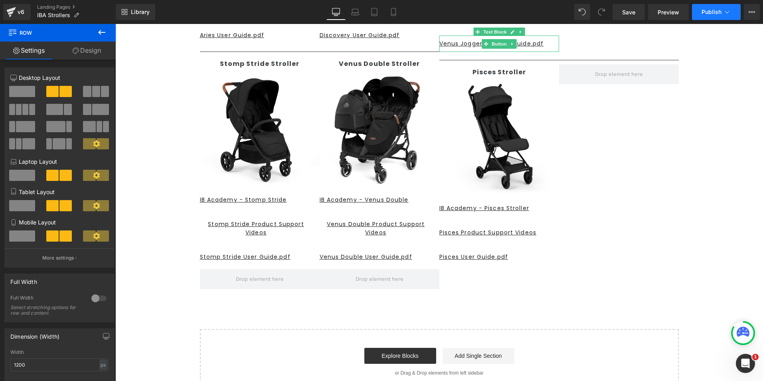
click at [701, 11] on button "Publish" at bounding box center [716, 12] width 49 height 16
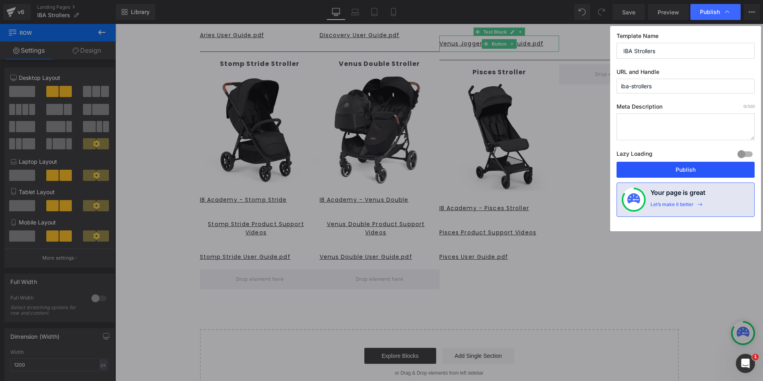
click at [670, 169] on button "Publish" at bounding box center [686, 170] width 138 height 16
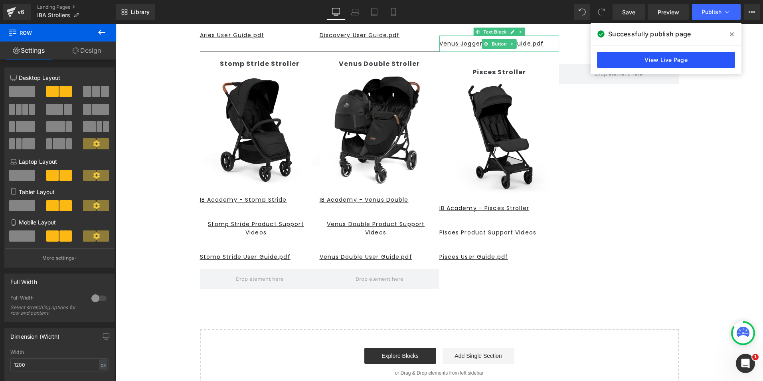
click at [663, 62] on link "View Live Page" at bounding box center [666, 60] width 138 height 16
